Goal: Book appointment/travel/reservation

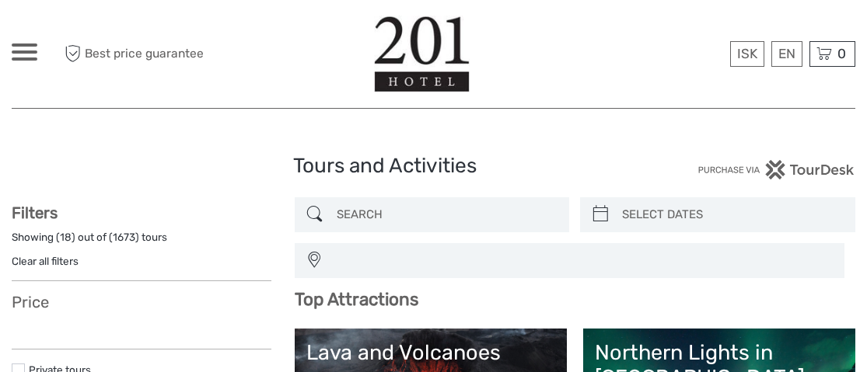
select select
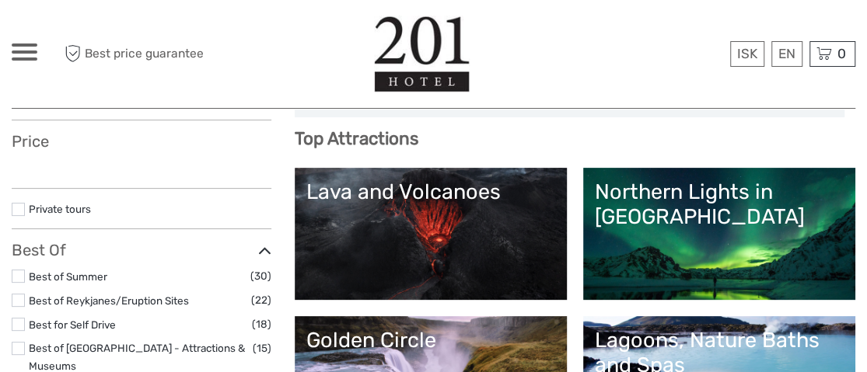
scroll to position [164, 0]
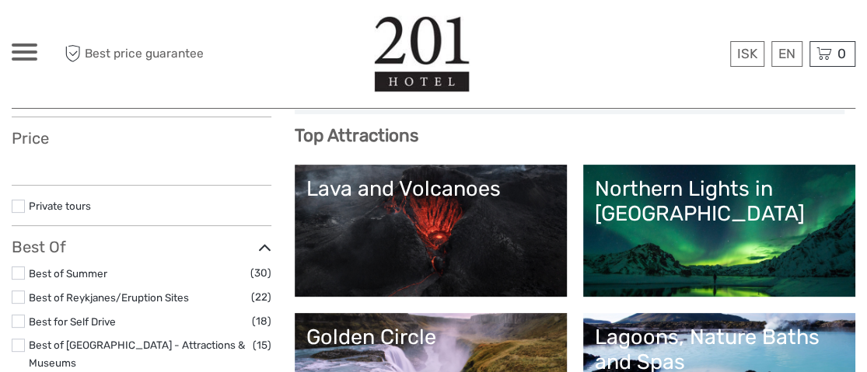
select select
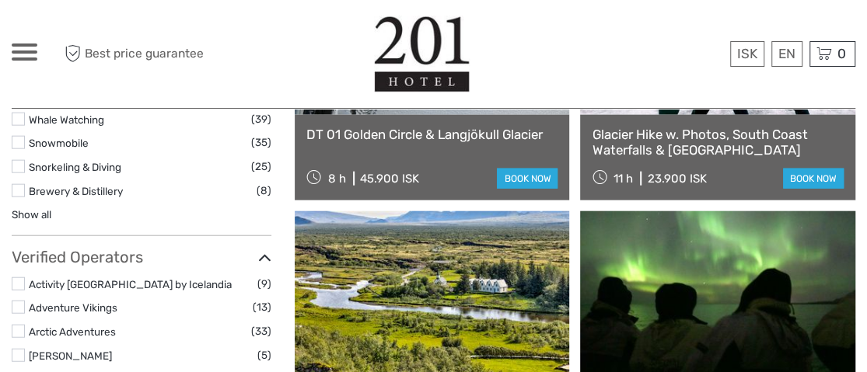
scroll to position [1799, 0]
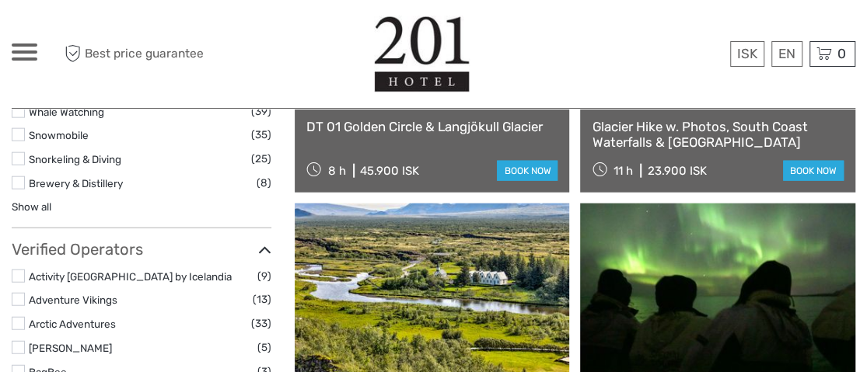
click at [47, 201] on link "Show all" at bounding box center [32, 207] width 40 height 12
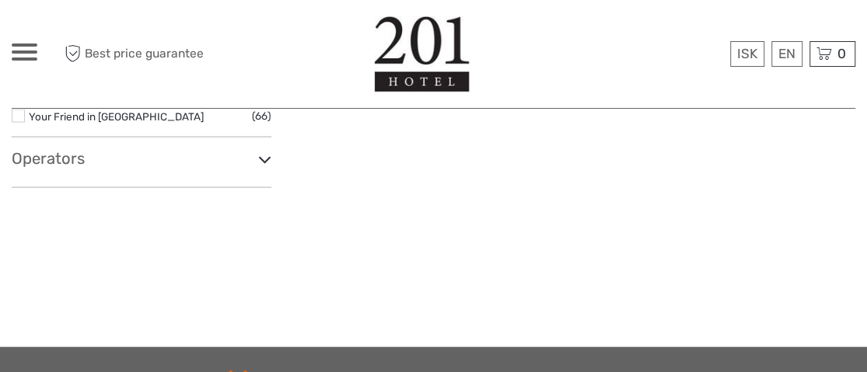
scroll to position [4579, 0]
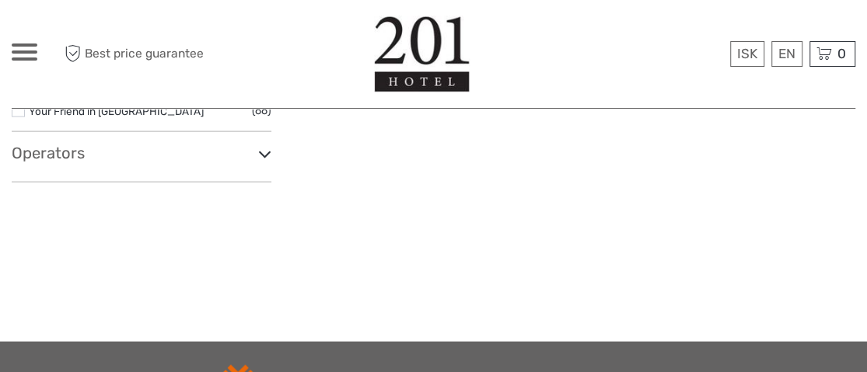
click at [258, 144] on icon at bounding box center [264, 154] width 13 height 21
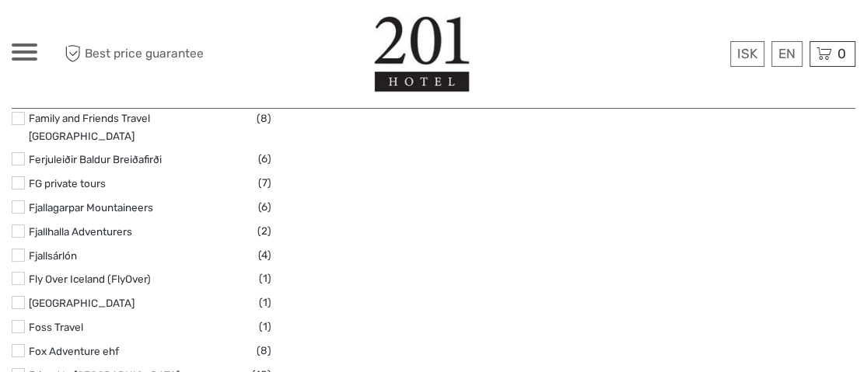
scroll to position [5818, 0]
